Goal: Task Accomplishment & Management: Use online tool/utility

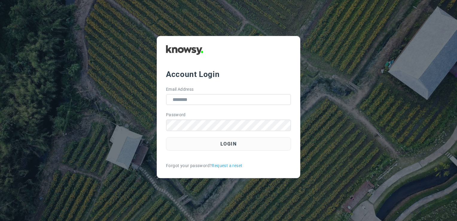
type input "**********"
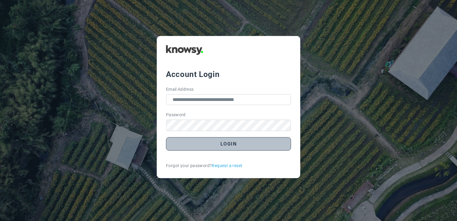
click at [245, 141] on button "Login" at bounding box center [228, 143] width 125 height 13
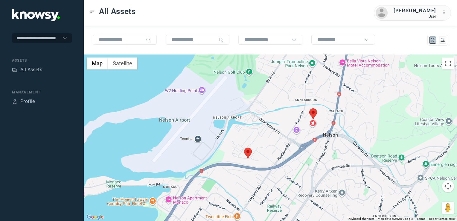
click at [248, 153] on img at bounding box center [248, 153] width 8 height 11
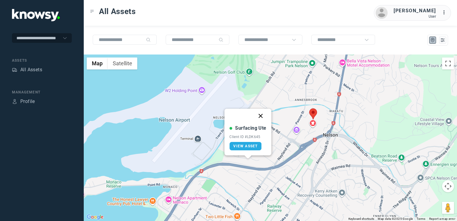
click at [261, 114] on button "Close" at bounding box center [261, 116] width 14 height 14
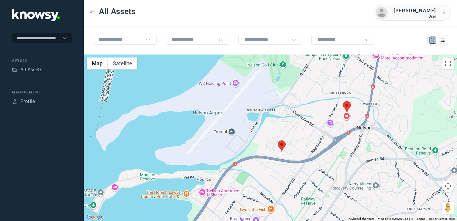
click at [346, 106] on img at bounding box center [347, 106] width 8 height 11
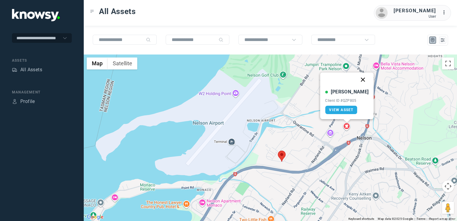
click at [358, 79] on button "Close" at bounding box center [363, 79] width 14 height 14
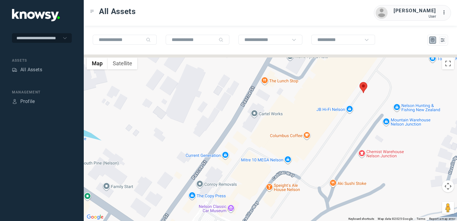
drag, startPoint x: 329, startPoint y: 113, endPoint x: 329, endPoint y: 147, distance: 33.5
click at [329, 147] on div "To navigate, press the arrow keys." at bounding box center [270, 137] width 373 height 166
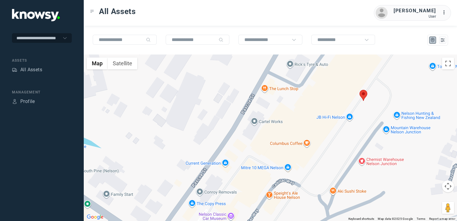
drag, startPoint x: 348, startPoint y: 138, endPoint x: 344, endPoint y: 159, distance: 21.7
click at [344, 159] on div at bounding box center [270, 137] width 373 height 166
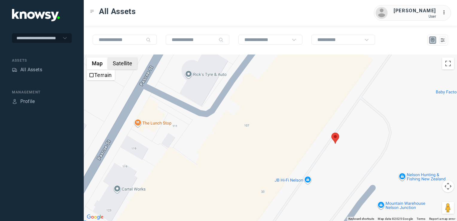
click at [121, 62] on button "Satellite" at bounding box center [123, 63] width 30 height 12
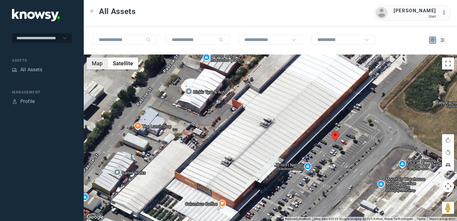
click at [98, 62] on button "Map" at bounding box center [97, 63] width 21 height 12
